Goal: Find specific page/section: Find specific page/section

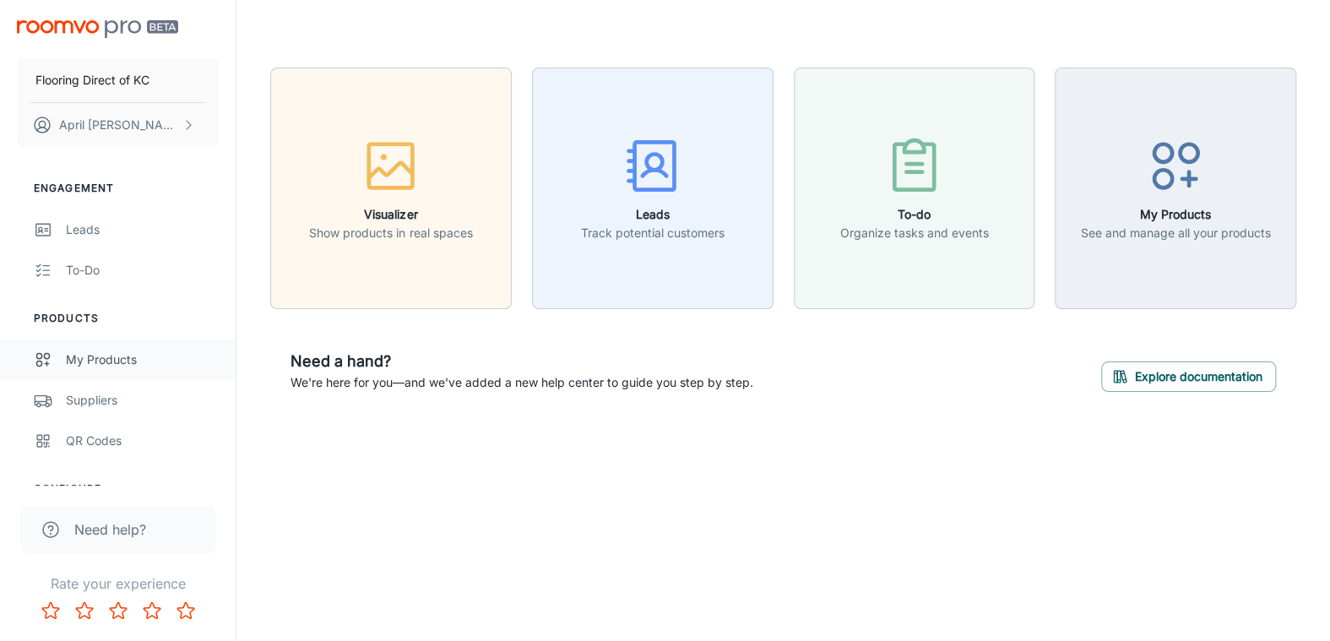
click at [117, 355] on div "My Products" at bounding box center [142, 360] width 153 height 19
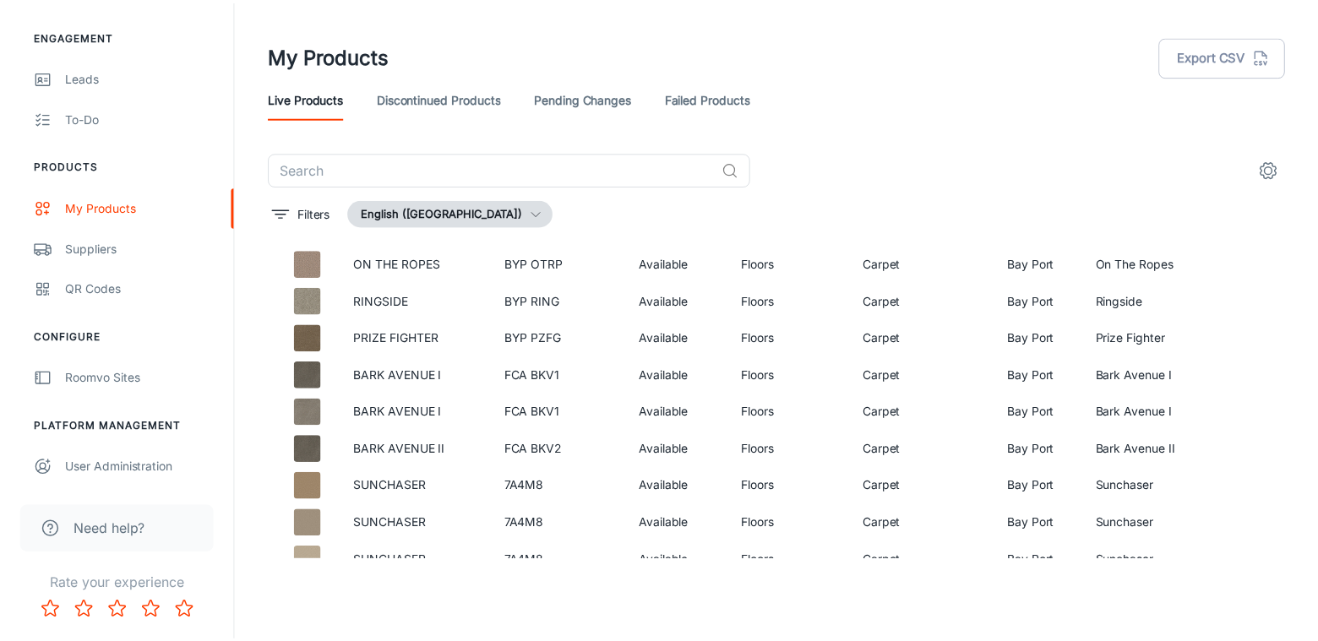
scroll to position [2696, 0]
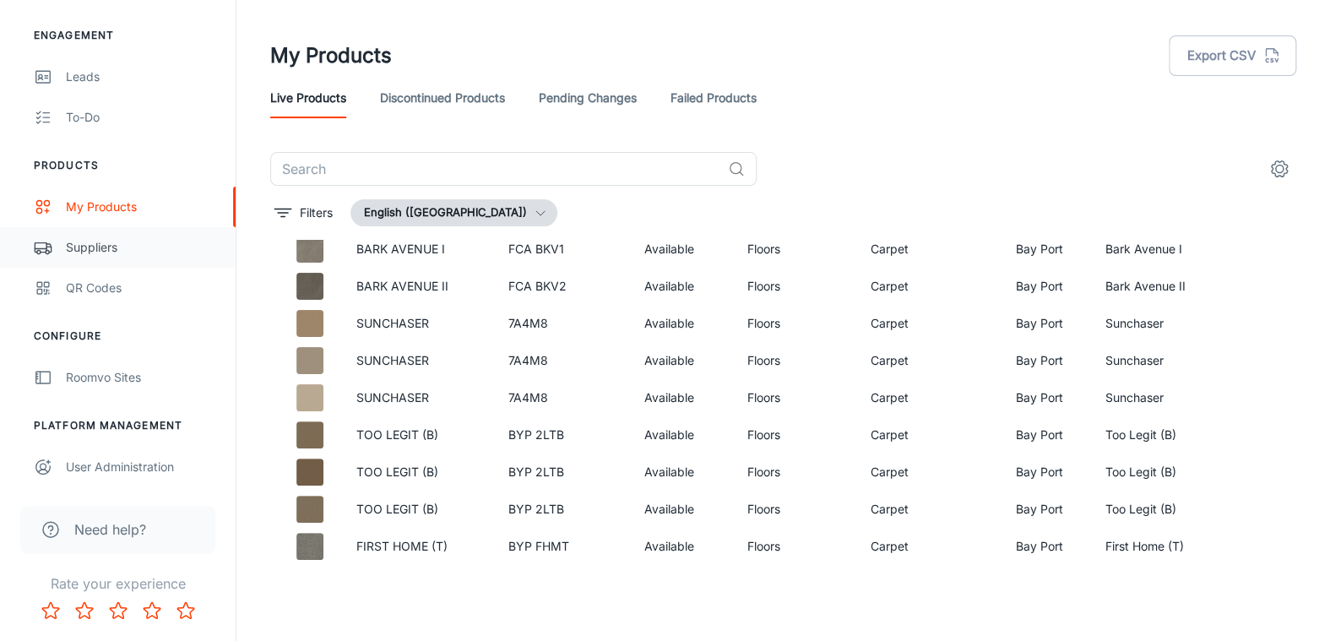
click at [70, 239] on div "Suppliers" at bounding box center [142, 247] width 153 height 19
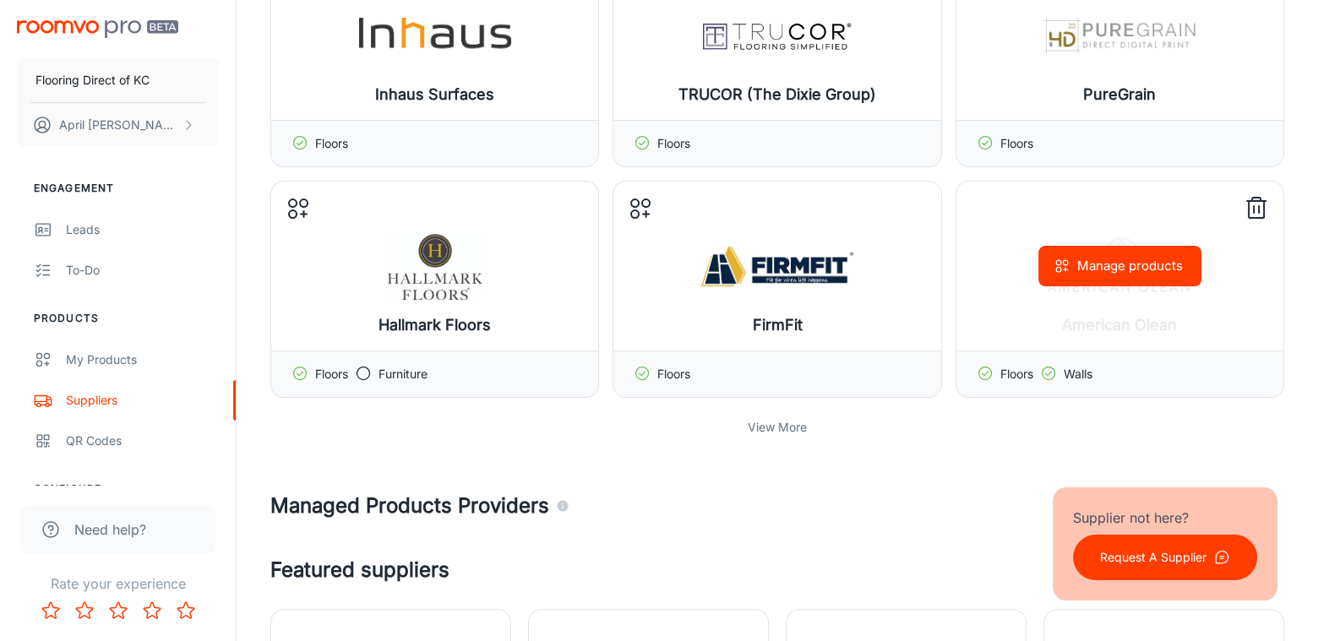
scroll to position [676, 0]
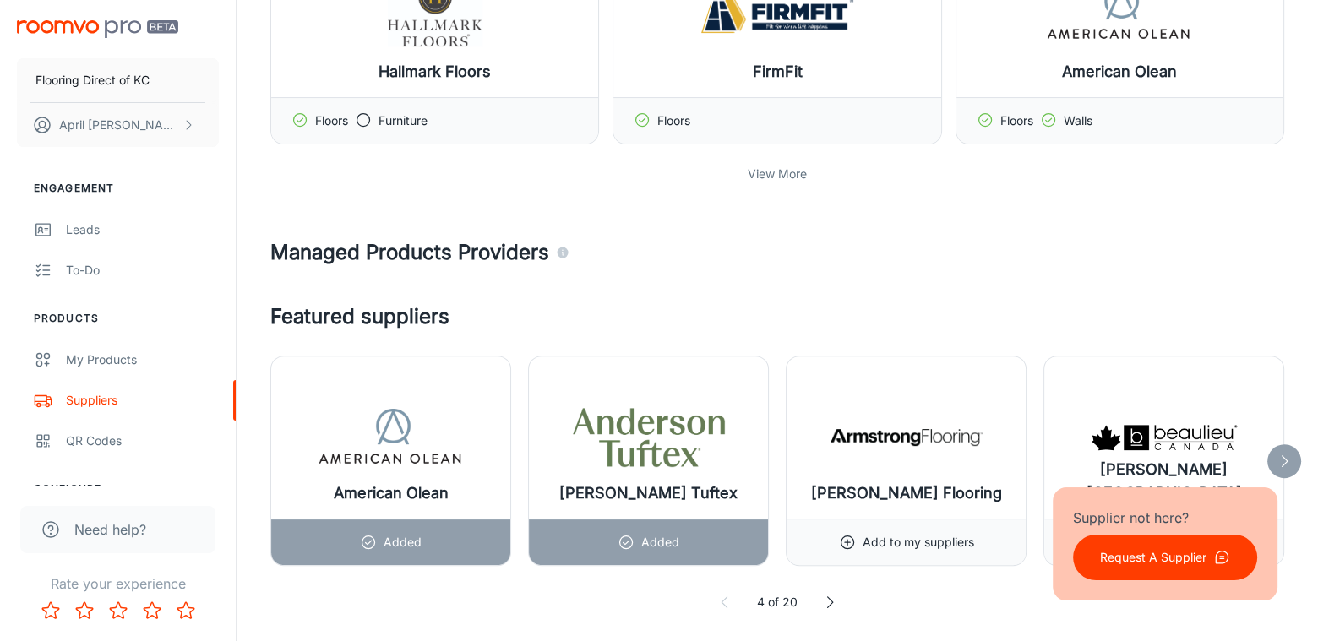
click at [779, 171] on p "View More" at bounding box center [777, 174] width 59 height 19
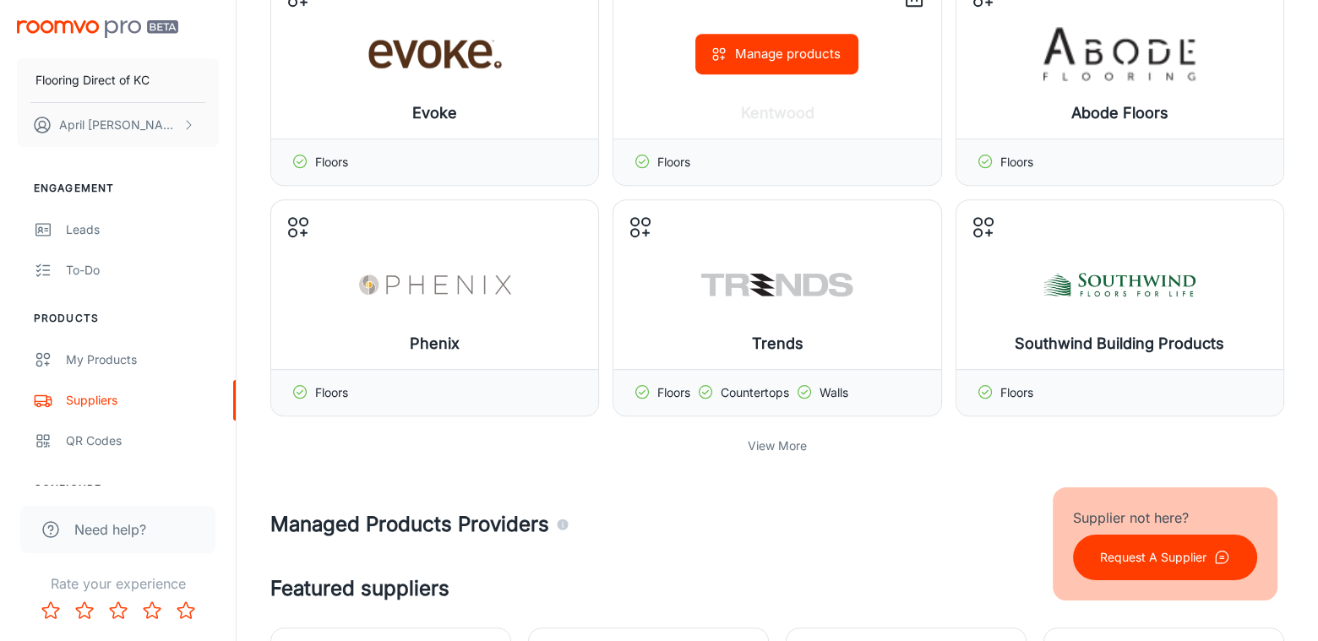
scroll to position [1098, 0]
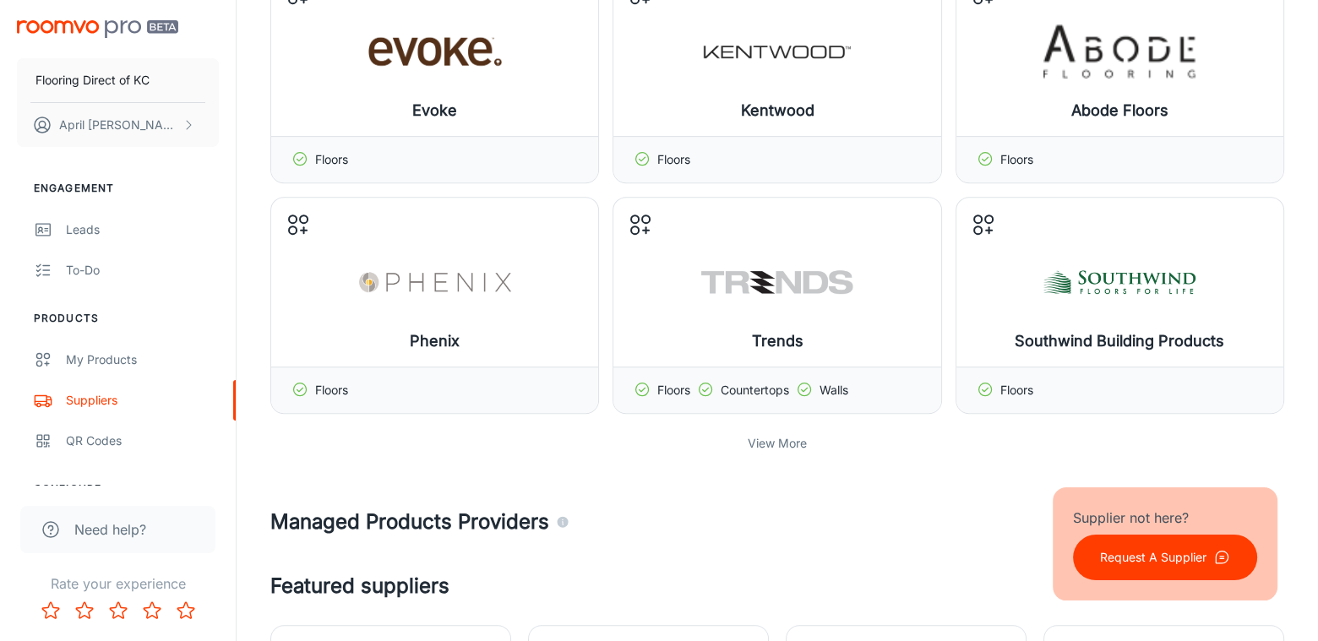
click at [768, 435] on p "View More" at bounding box center [777, 443] width 59 height 19
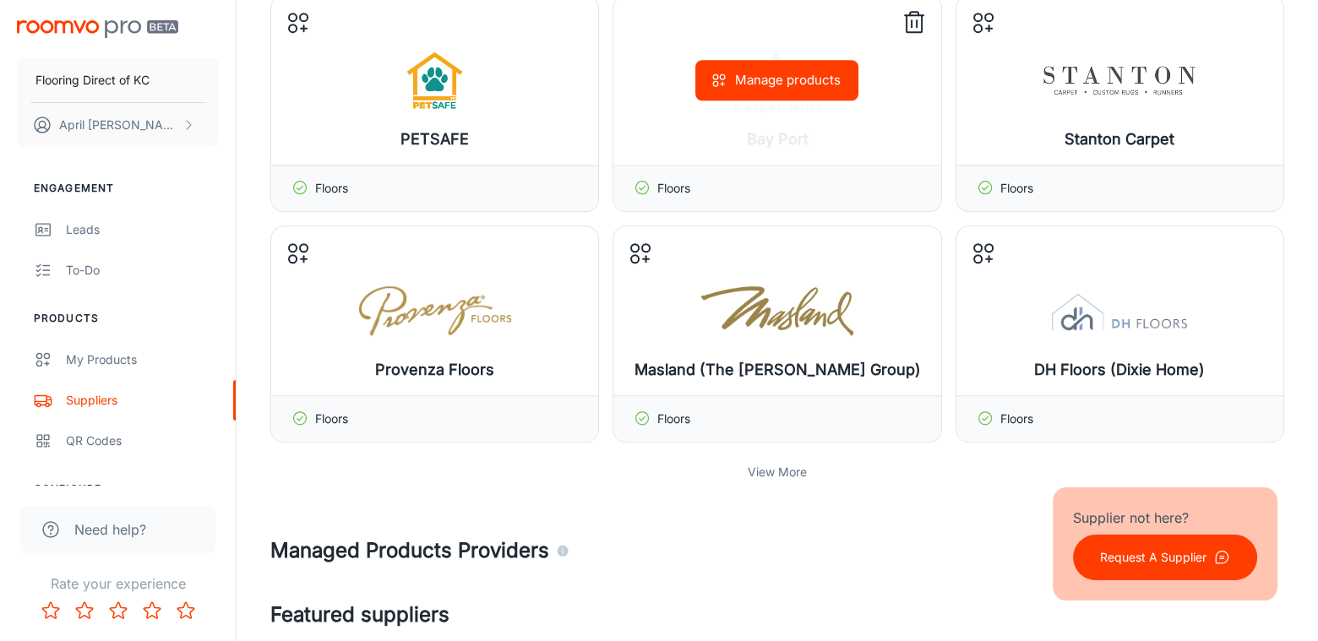
scroll to position [1774, 0]
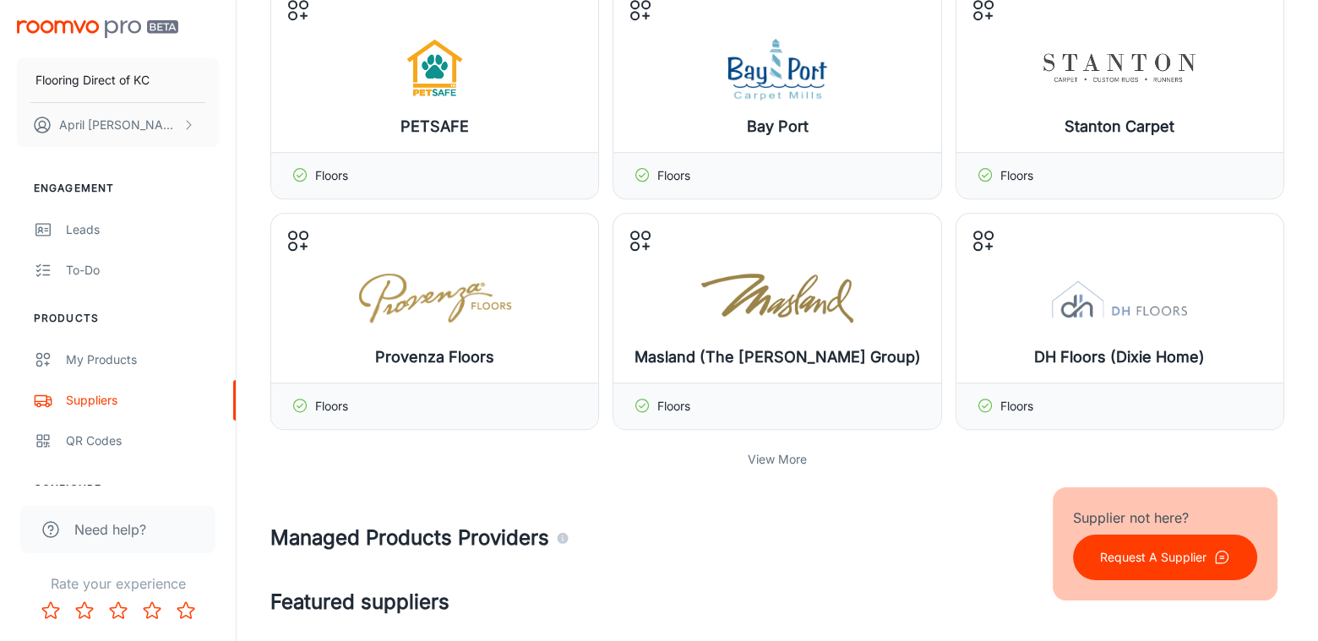
click at [790, 456] on p "View More" at bounding box center [777, 459] width 59 height 19
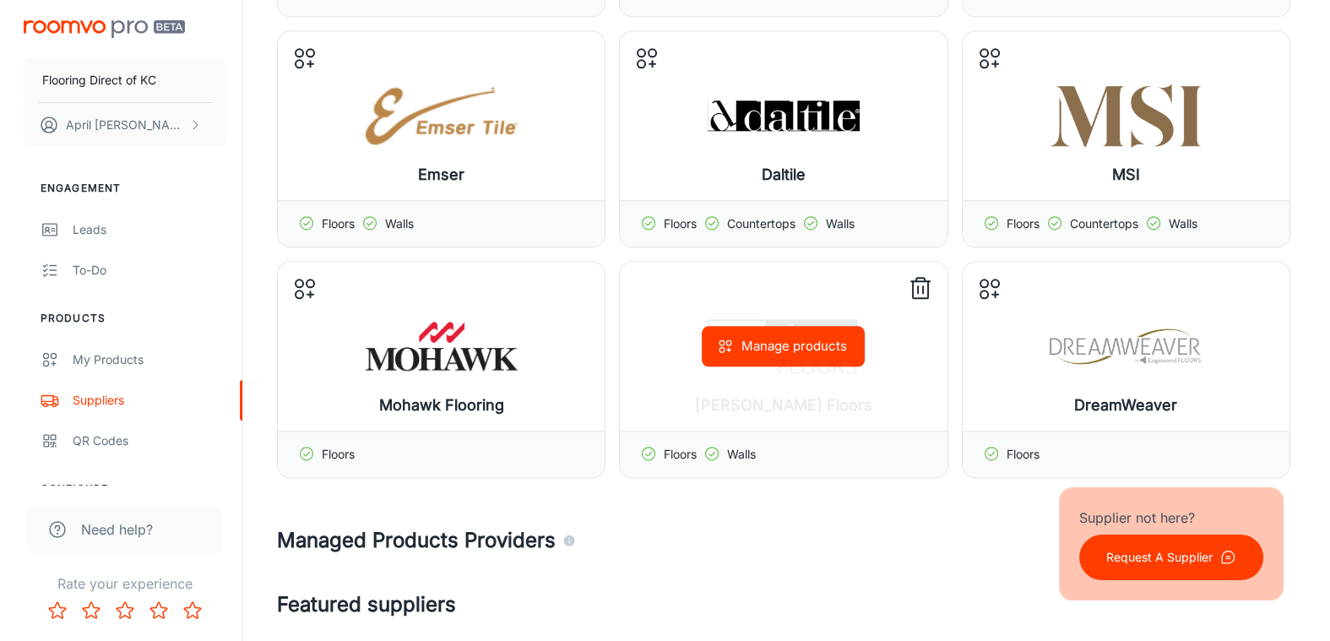
scroll to position [2196, 0]
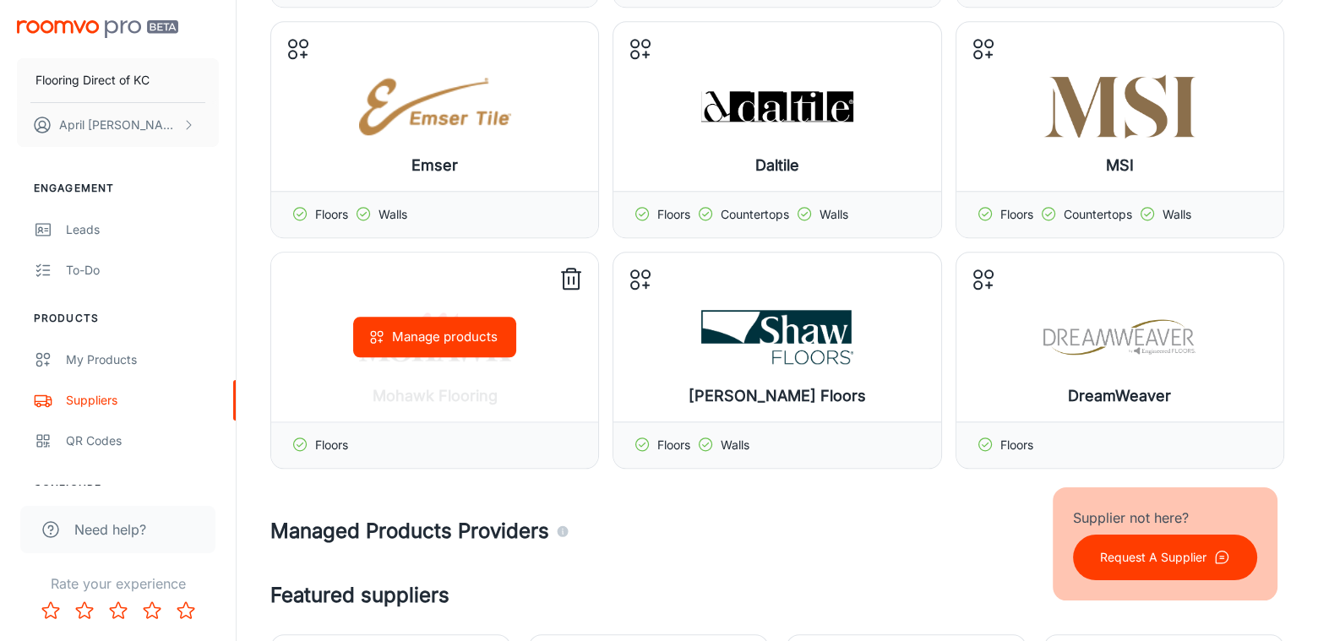
click at [430, 375] on div "Manage products" at bounding box center [434, 337] width 327 height 169
